Goal: Navigation & Orientation: Understand site structure

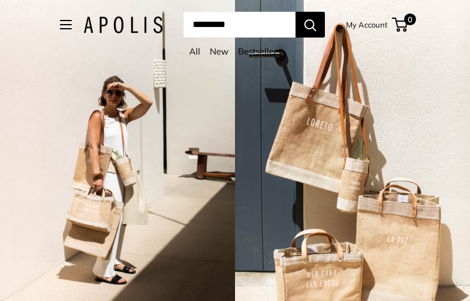
click at [194, 51] on link "All" at bounding box center [194, 51] width 11 height 11
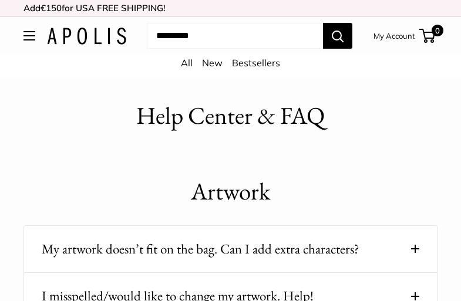
scroll to position [2728, 0]
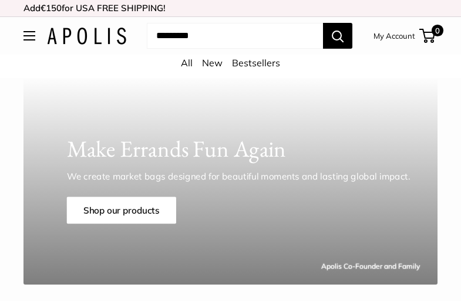
scroll to position [3542, 0]
